Goal: Transaction & Acquisition: Purchase product/service

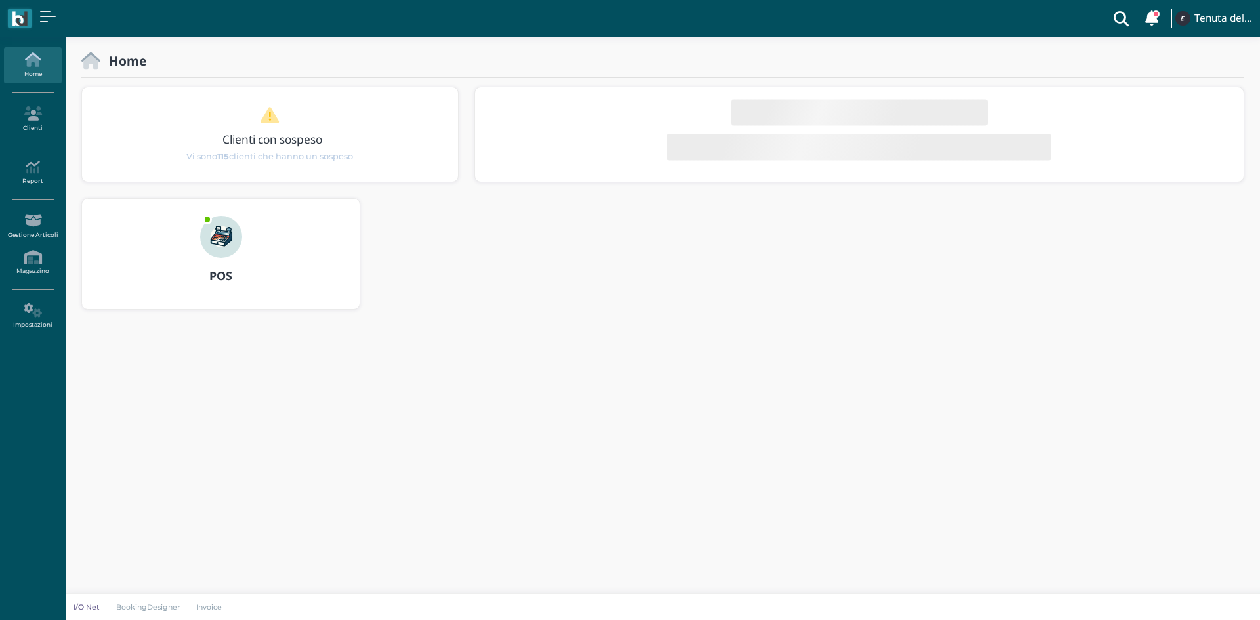
click at [216, 255] on img at bounding box center [221, 237] width 42 height 42
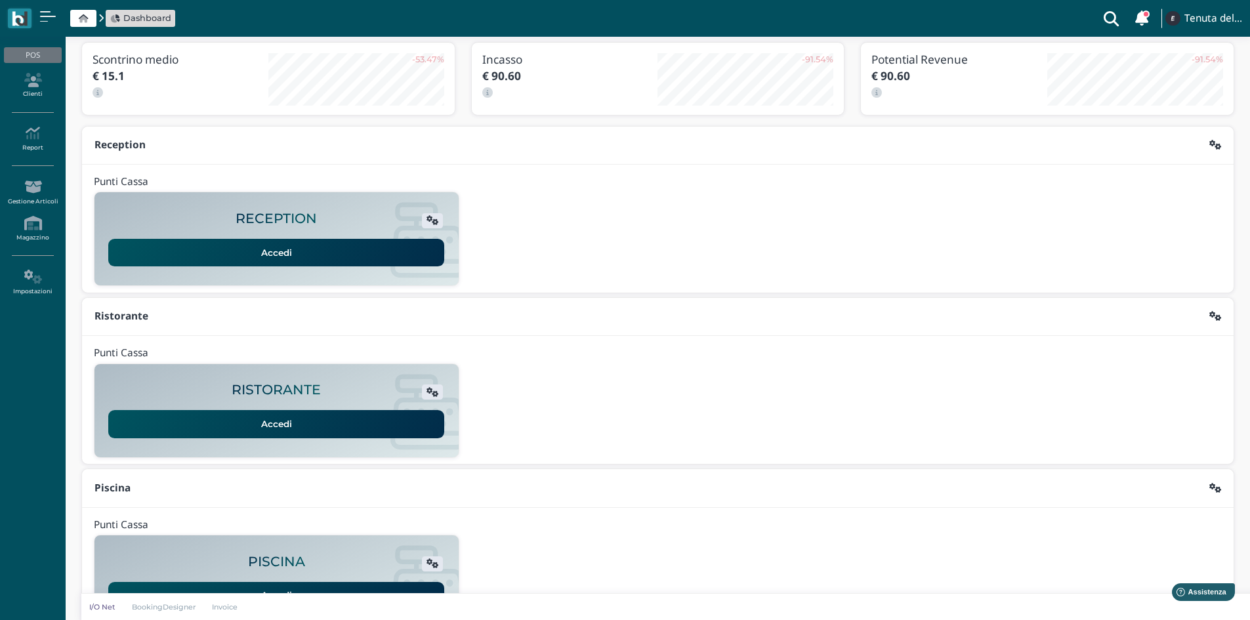
scroll to position [107, 0]
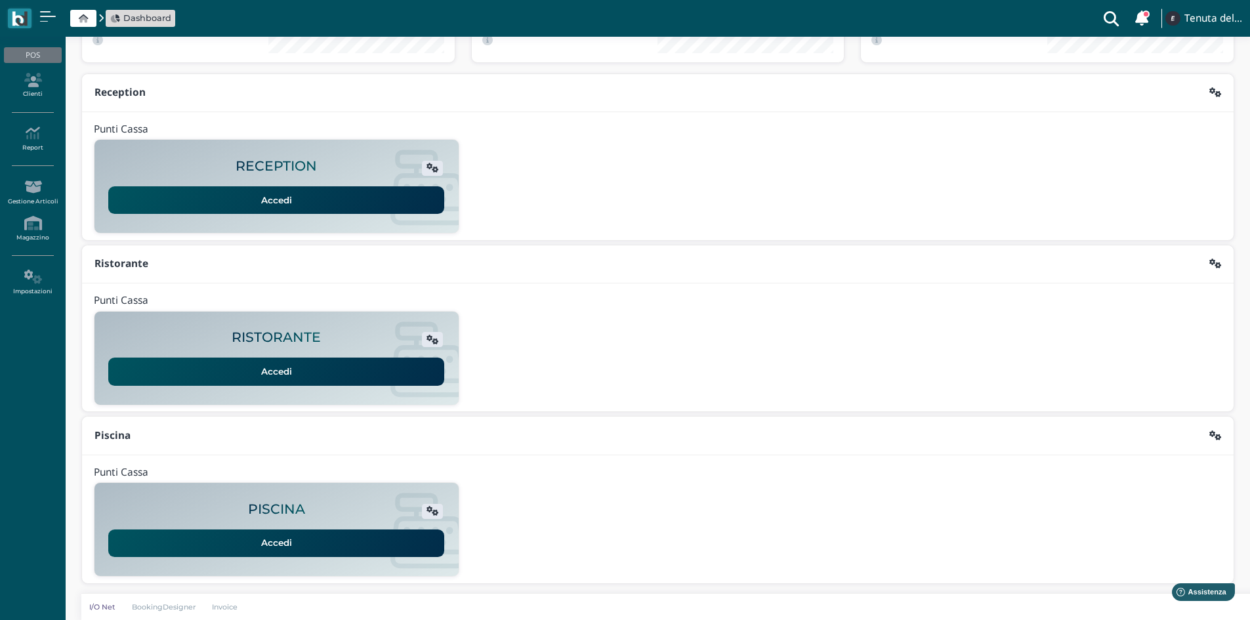
click at [264, 552] on link "Accedi" at bounding box center [276, 543] width 336 height 28
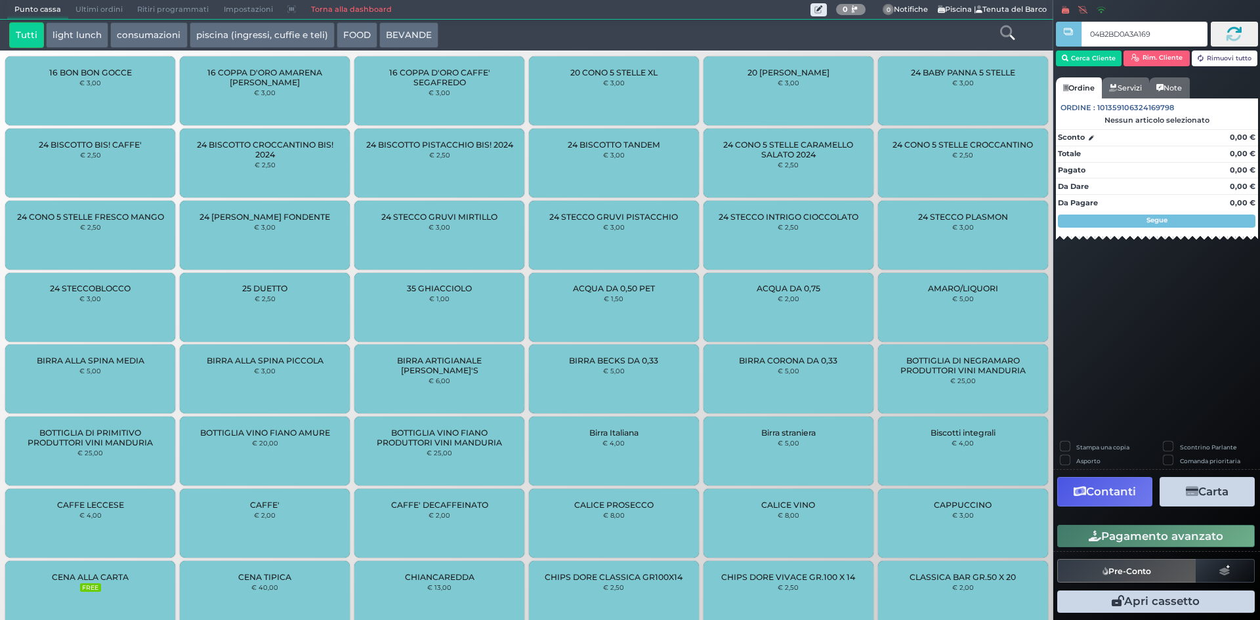
type input "04B2BD0A3A1695"
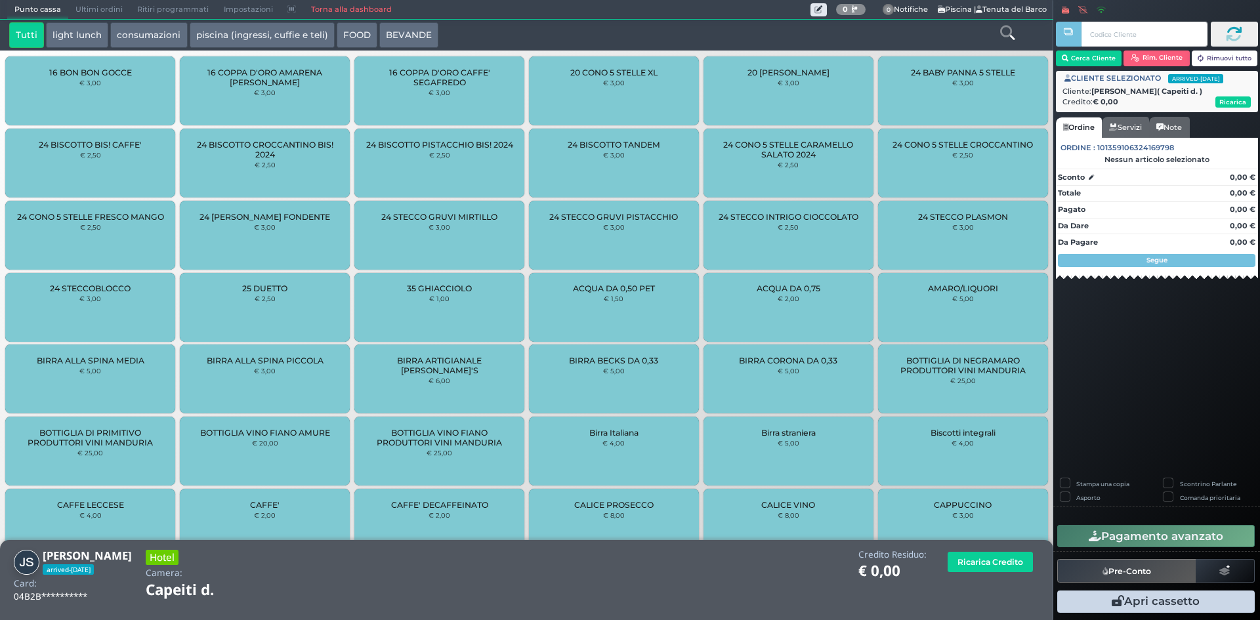
click at [1006, 33] on icon at bounding box center [1007, 33] width 14 height 14
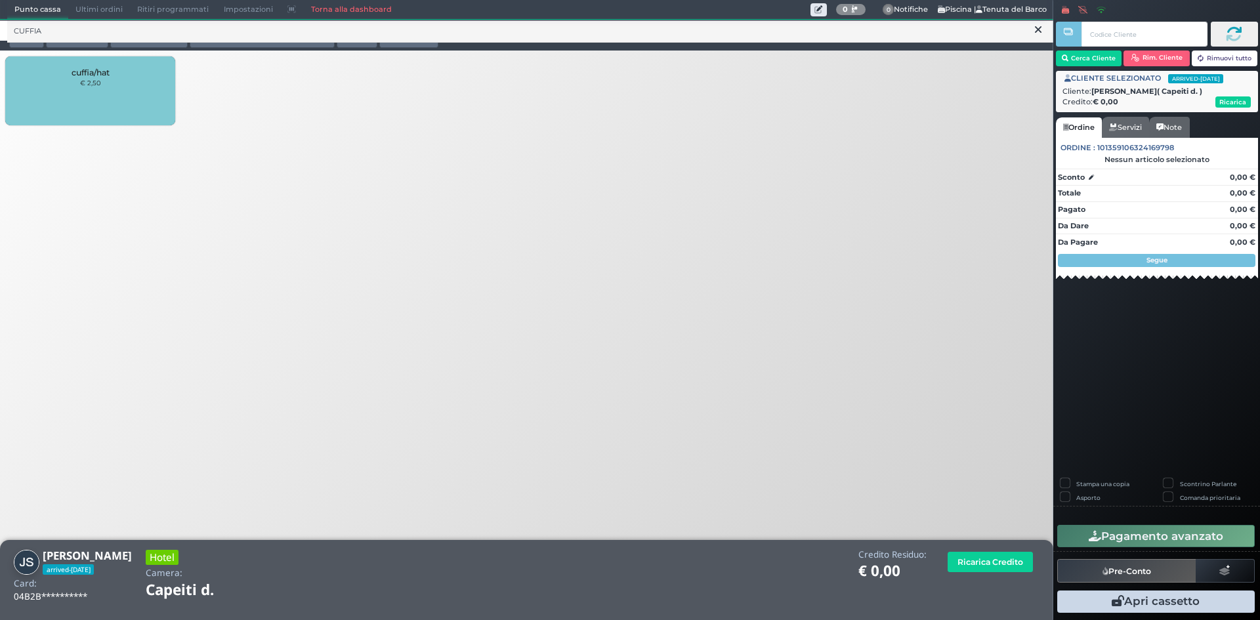
click at [146, 93] on div "cuffia/hat € 2,50" at bounding box center [90, 90] width 170 height 69
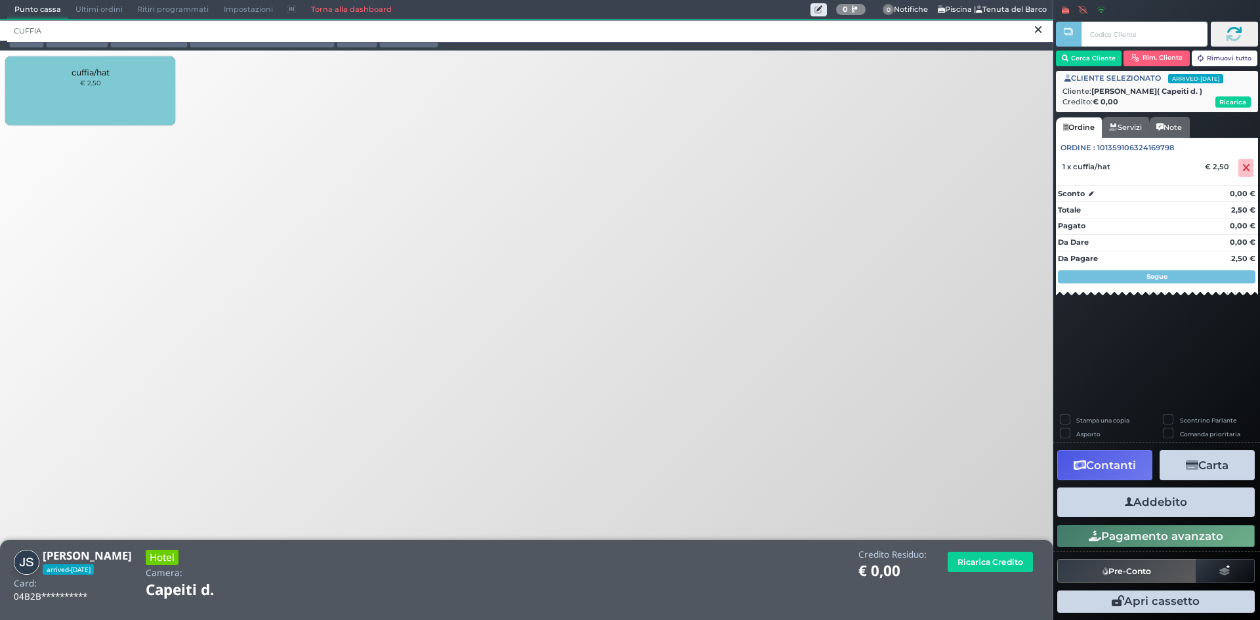
drag, startPoint x: 161, startPoint y: 29, endPoint x: 11, endPoint y: 39, distance: 150.6
click at [11, 39] on input "CUFFIA" at bounding box center [530, 31] width 1046 height 23
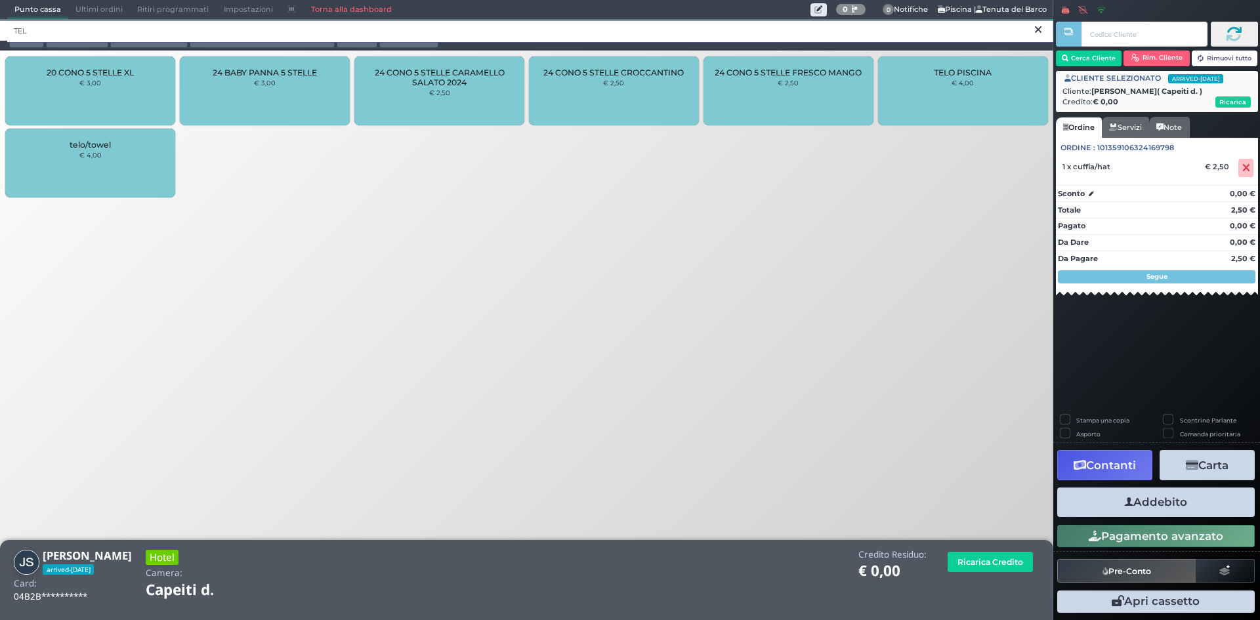
type input "TEL"
click at [114, 150] on div "telo/towel € 4,00" at bounding box center [90, 163] width 170 height 69
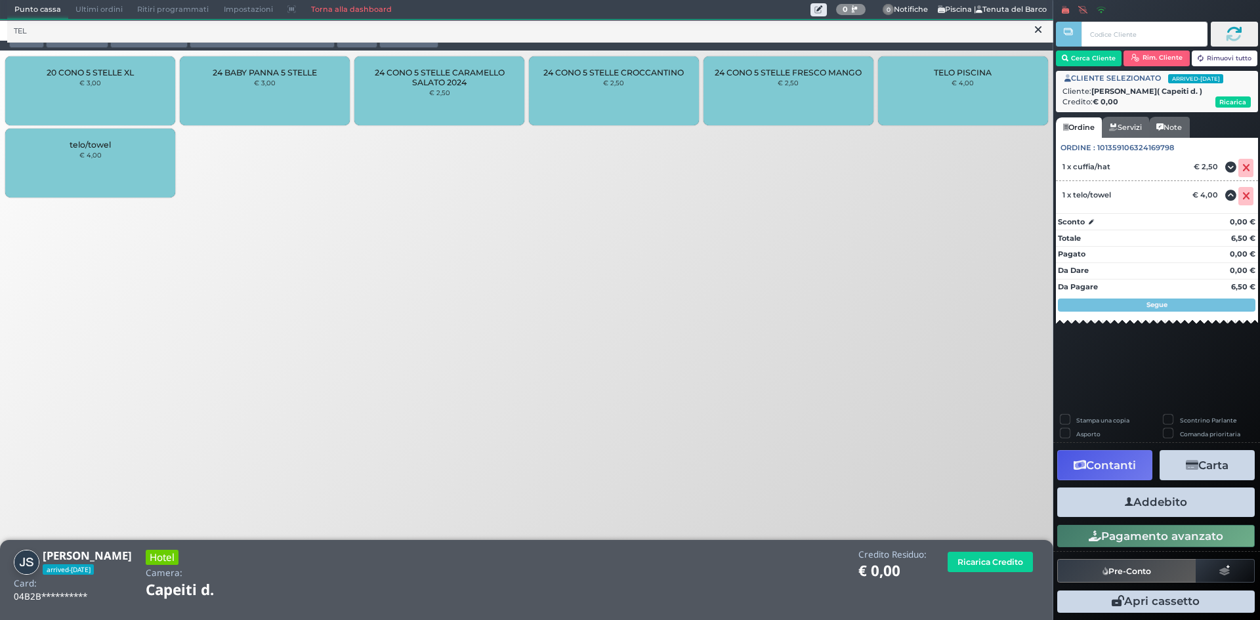
click at [114, 150] on div "telo/towel € 4,00" at bounding box center [90, 163] width 170 height 69
click at [1131, 507] on icon "button" at bounding box center [1128, 502] width 9 height 14
